Goal: Information Seeking & Learning: Understand process/instructions

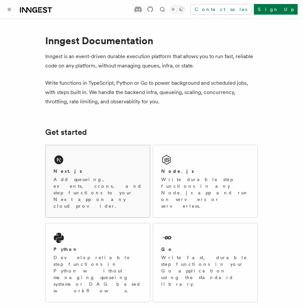
click at [75, 184] on p "Add queueing, events, crons, and step functions to your Next app on any cloud p…" at bounding box center [98, 192] width 88 height 33
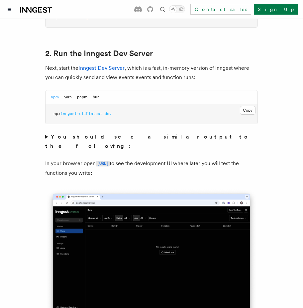
scroll to position [479, 0]
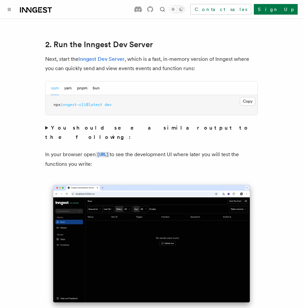
click at [105, 102] on span at bounding box center [103, 104] width 2 height 5
copy div "npx inngest-cli@latest dev"
